Goal: Ask a question

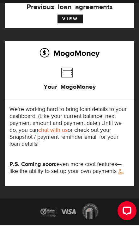
scroll to position [39, 0]
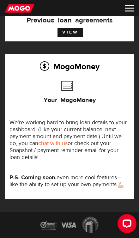
click at [62, 146] on link "chat with us" at bounding box center [52, 143] width 29 height 7
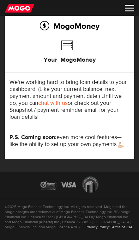
scroll to position [96, 0]
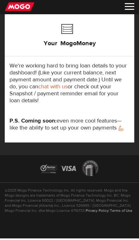
click at [122, 42] on div "Your MogoMoney" at bounding box center [69, 41] width 120 height 34
click at [113, 32] on div "Your MogoMoney" at bounding box center [69, 41] width 120 height 34
click at [109, 36] on div "Your MogoMoney" at bounding box center [69, 41] width 120 height 34
click at [117, 27] on div "Your MogoMoney" at bounding box center [69, 41] width 120 height 34
click at [119, 38] on div "Your MogoMoney" at bounding box center [69, 41] width 120 height 34
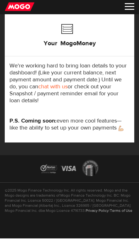
click at [122, 33] on div "Your MogoMoney" at bounding box center [69, 41] width 120 height 34
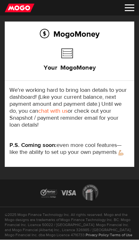
scroll to position [81, 0]
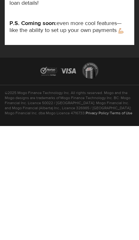
click at [127, 199] on div "©2025 Mogo Finance Technology Inc. All rights reserved. Mogo and the Mogo desig…" at bounding box center [69, 227] width 139 height 56
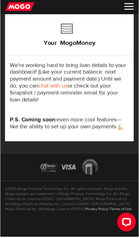
scroll to position [97, 0]
